Goal: Find specific page/section: Find specific page/section

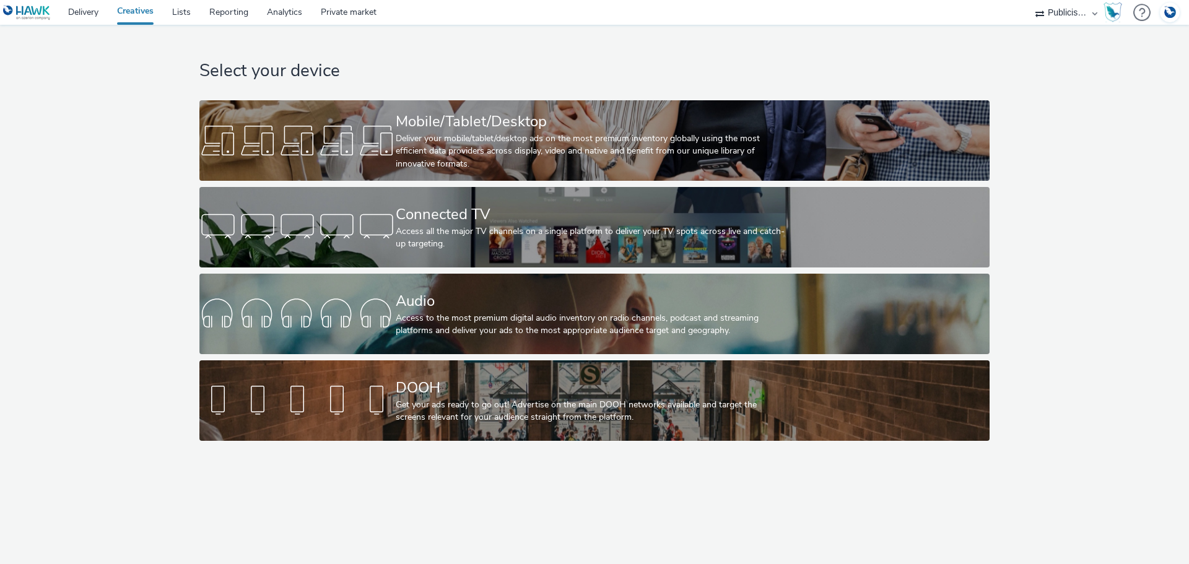
select select "a1548b1e-0fde-418e-992c-2e089afb3761"
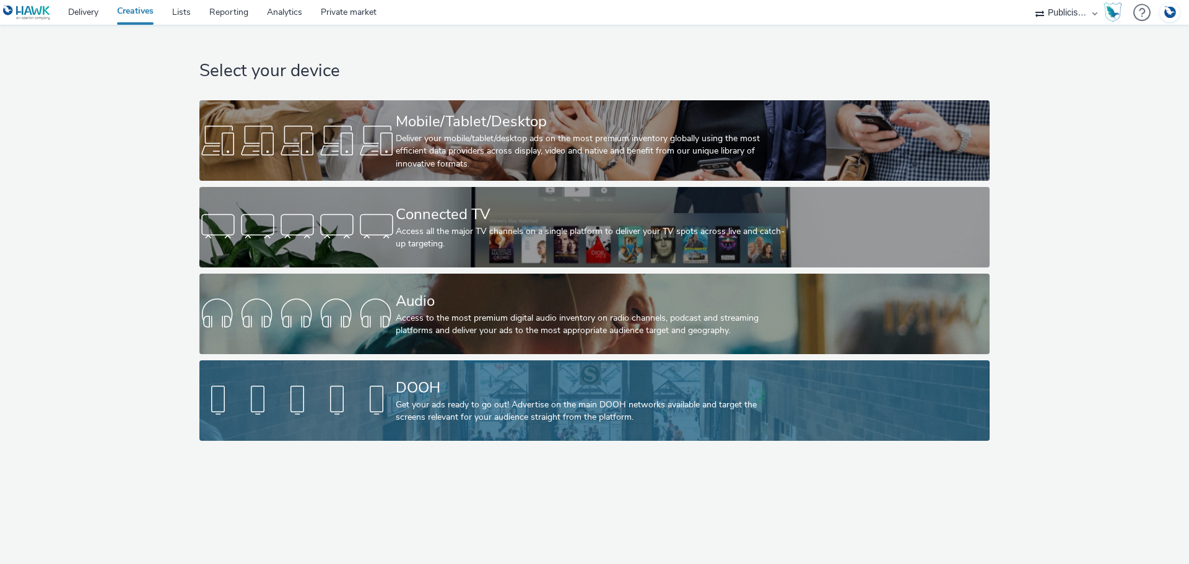
click at [440, 397] on div "DOOH" at bounding box center [592, 388] width 393 height 22
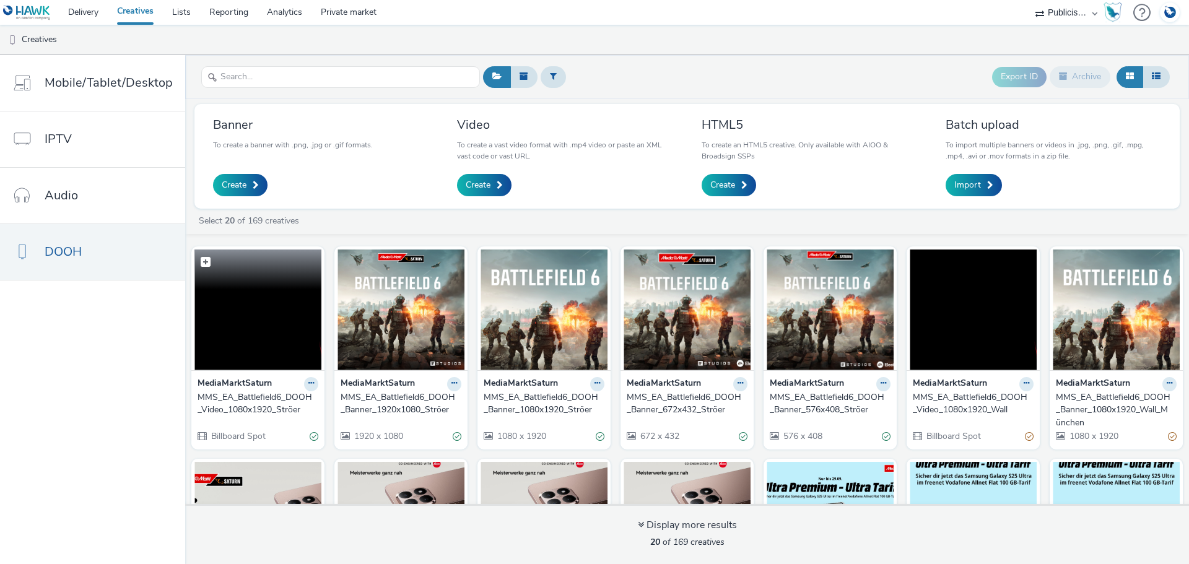
click at [253, 303] on img at bounding box center [257, 310] width 127 height 121
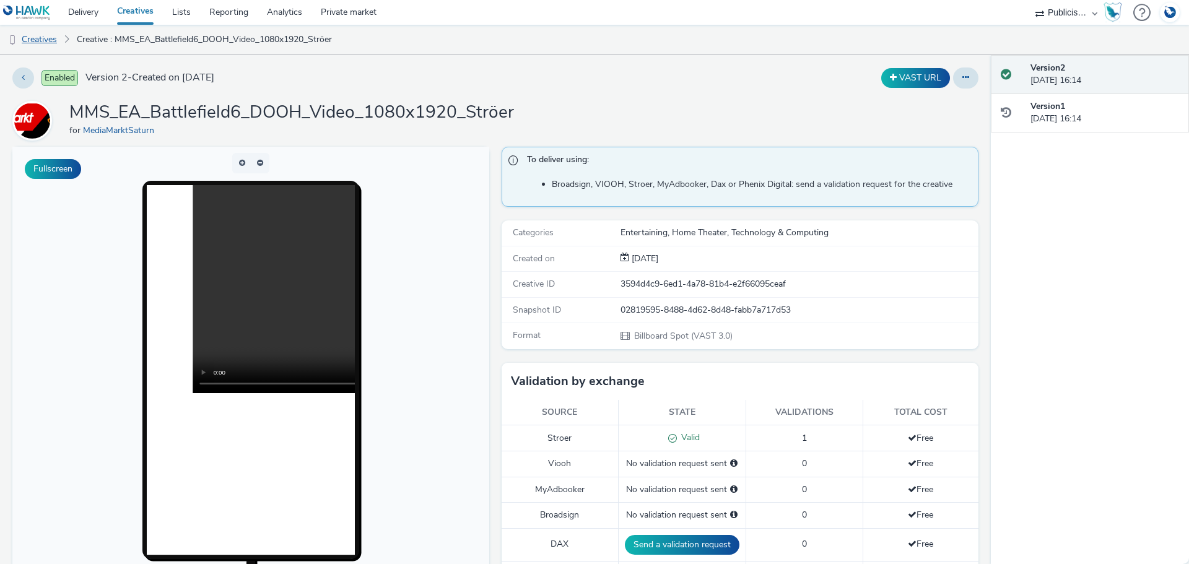
click at [54, 37] on link "Creatives" at bounding box center [31, 40] width 63 height 30
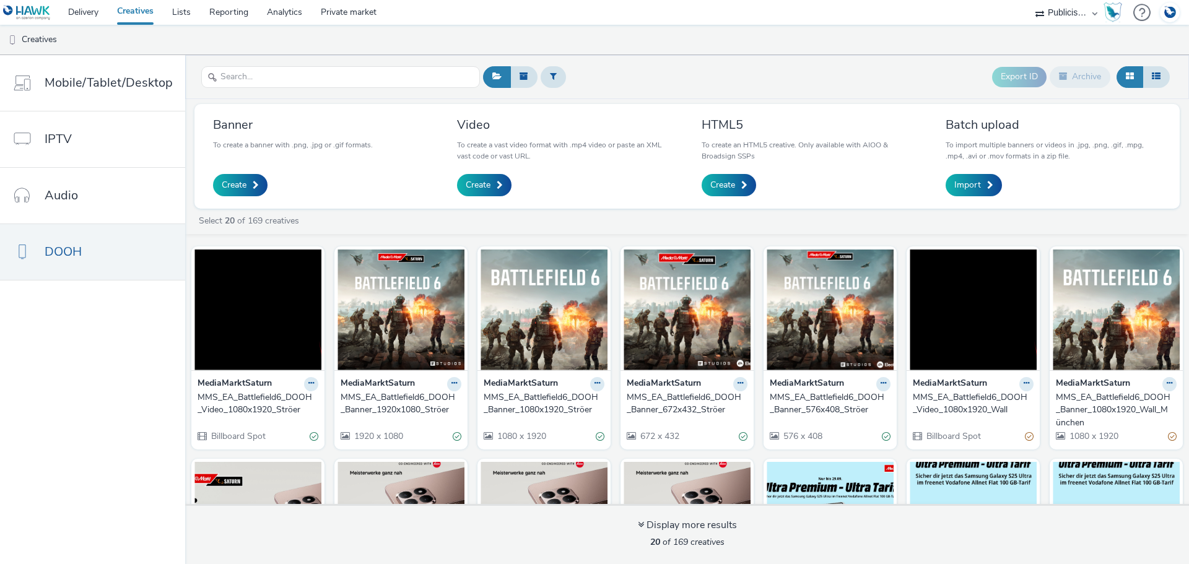
click at [974, 403] on div "MMS_EA_Battlefield6_DOOH_Video_1080x1920_Wall" at bounding box center [971, 403] width 116 height 25
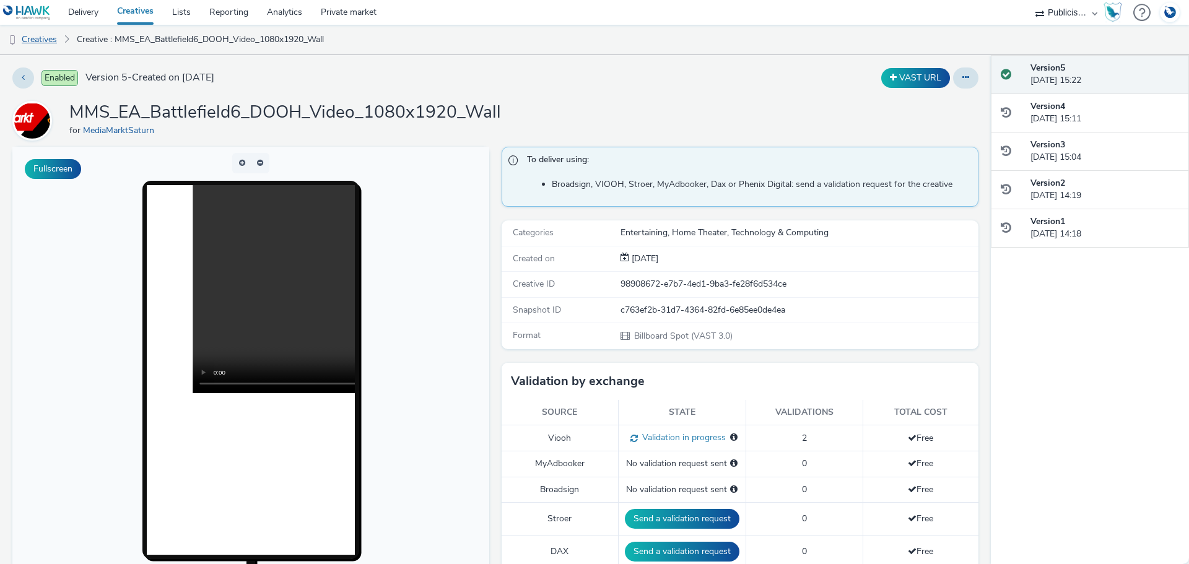
click at [44, 43] on link "Creatives" at bounding box center [31, 40] width 63 height 30
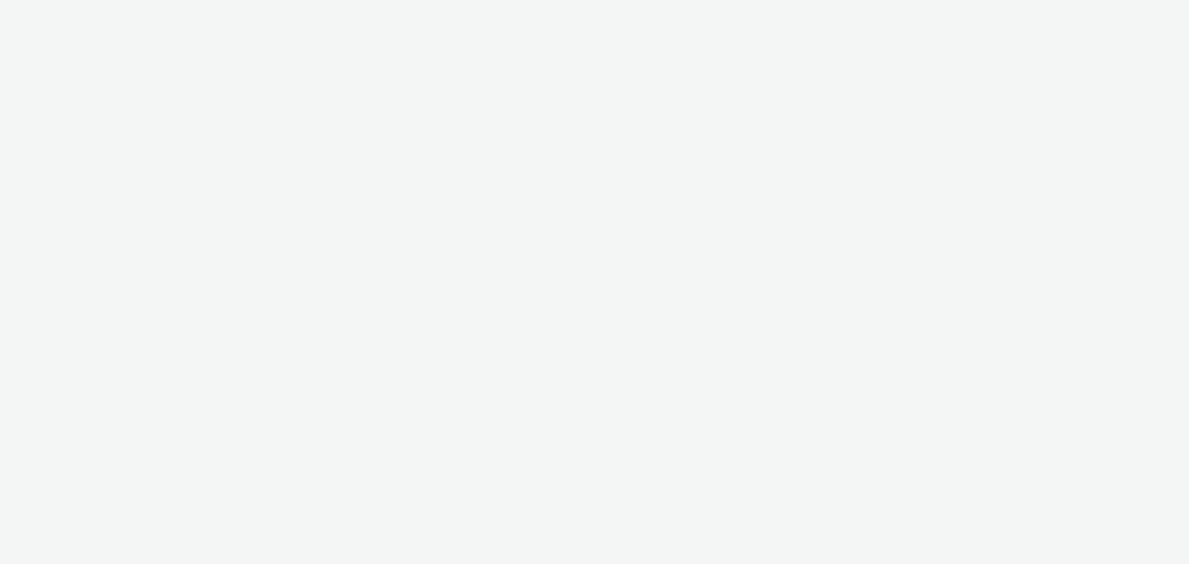
select select "a1548b1e-0fde-418e-992c-2e089afb3761"
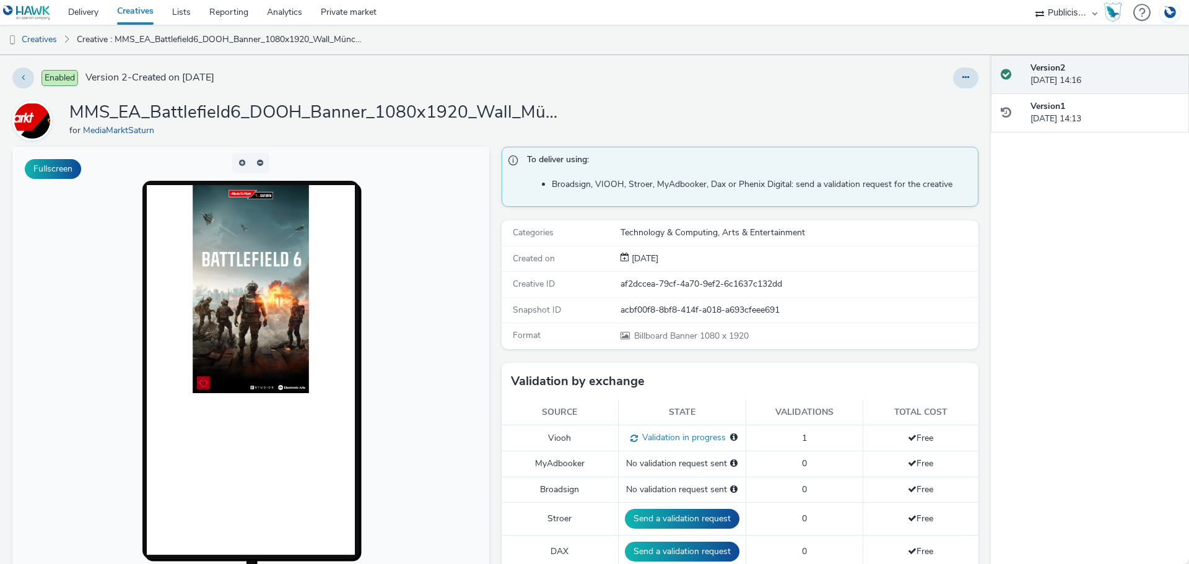
click at [264, 316] on img at bounding box center [251, 289] width 116 height 208
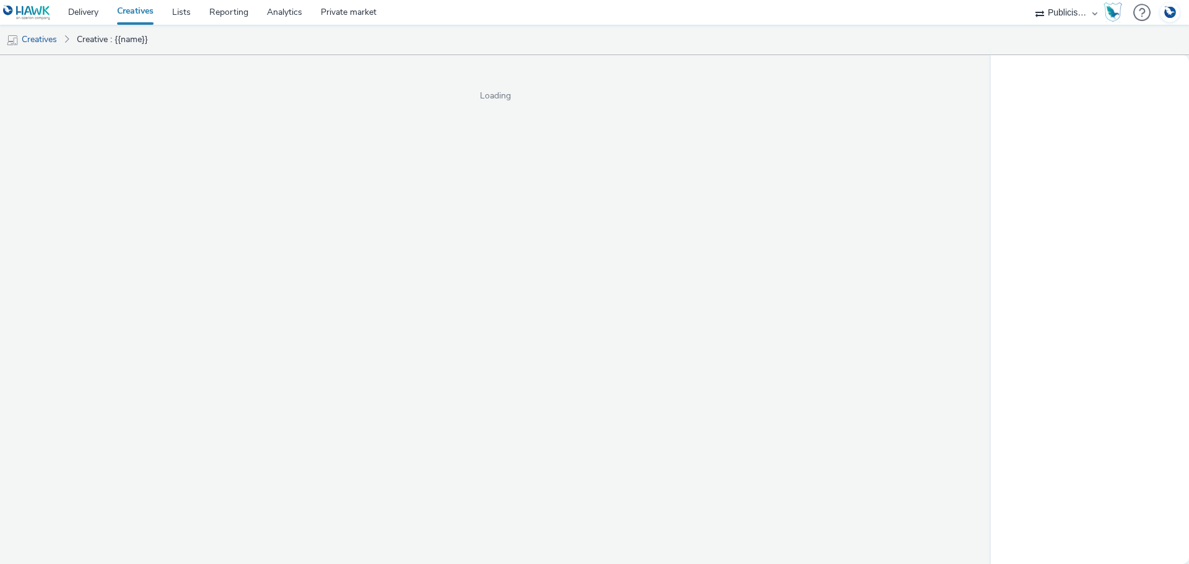
select select "a1548b1e-0fde-418e-992c-2e089afb3761"
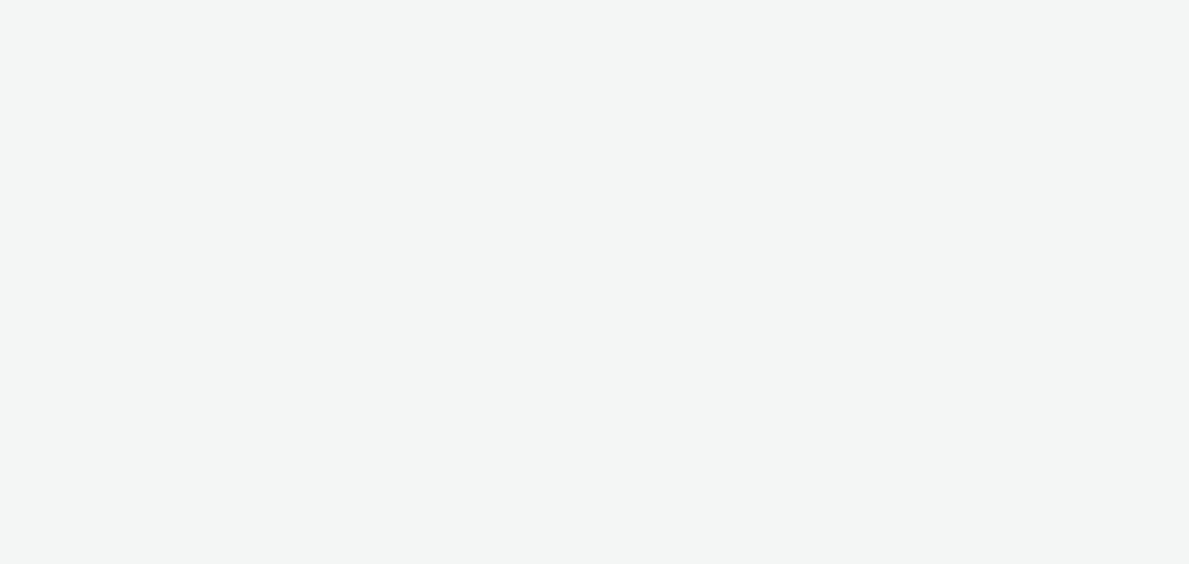
select select "a1548b1e-0fde-418e-992c-2e089afb3761"
